Goal: Task Accomplishment & Management: Manage account settings

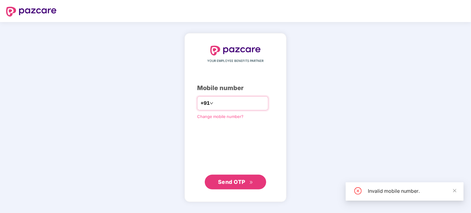
click at [214, 102] on input "*********" at bounding box center [239, 104] width 50 height 10
type input "**********"
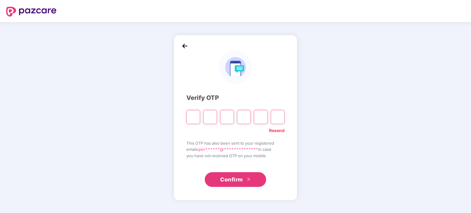
type input "*"
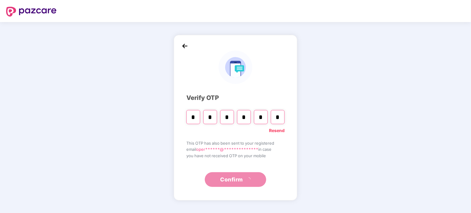
type input "*"
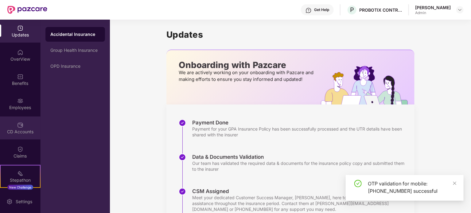
click at [20, 130] on div "CD Accounts" at bounding box center [20, 132] width 41 height 6
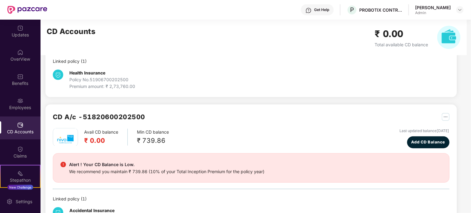
scroll to position [124, 0]
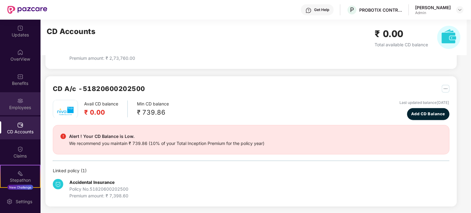
click at [24, 100] on div "Employees" at bounding box center [20, 103] width 41 height 23
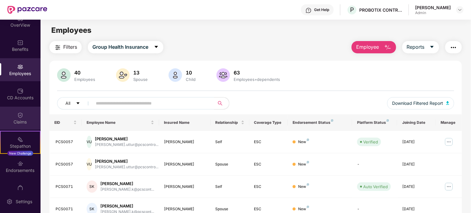
scroll to position [48, 0]
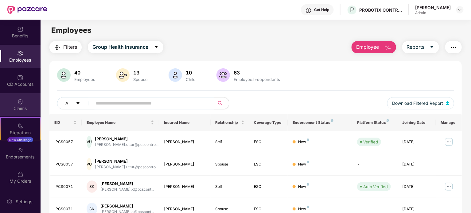
click at [29, 153] on div "Endorsements" at bounding box center [20, 153] width 41 height 23
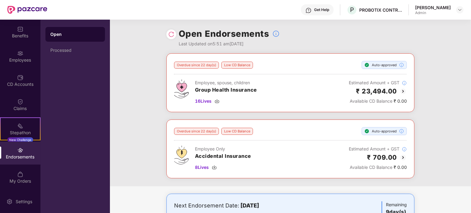
click at [401, 91] on img at bounding box center [402, 91] width 7 height 7
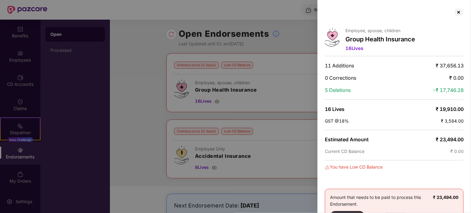
click at [441, 25] on div "Employee, spouse, children Group Health Insurance 16 Lives 11 Additions ₹ 37,65…" at bounding box center [393, 106] width 153 height 213
click at [457, 12] on div at bounding box center [459, 12] width 10 height 10
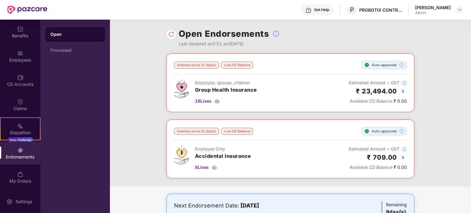
scroll to position [33, 0]
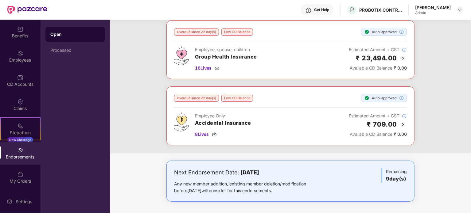
click at [405, 59] on img at bounding box center [402, 58] width 7 height 7
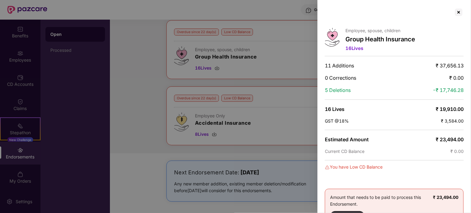
click at [143, 114] on div at bounding box center [235, 106] width 471 height 213
click at [460, 12] on div at bounding box center [459, 12] width 10 height 10
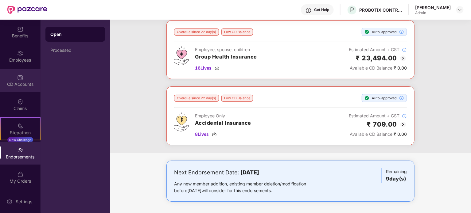
click at [22, 82] on div "CD Accounts" at bounding box center [20, 84] width 41 height 6
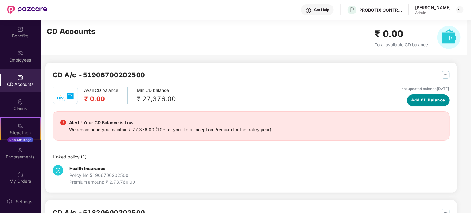
click at [419, 103] on span "Add CD Balance" at bounding box center [428, 100] width 34 height 6
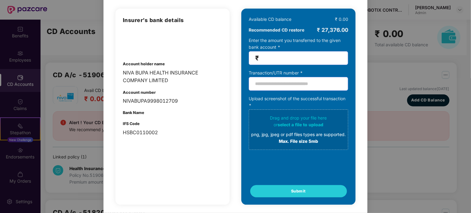
scroll to position [45, 0]
